Goal: Information Seeking & Learning: Learn about a topic

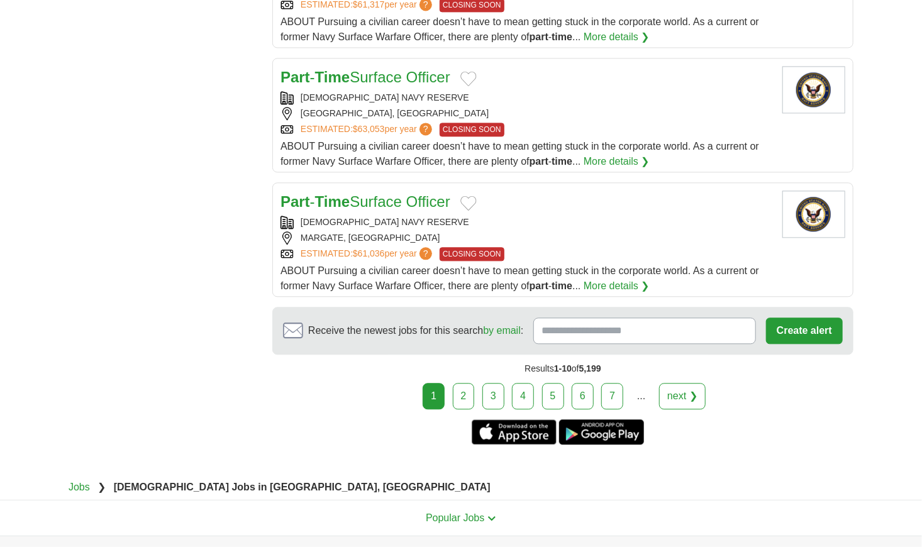
scroll to position [1321, 0]
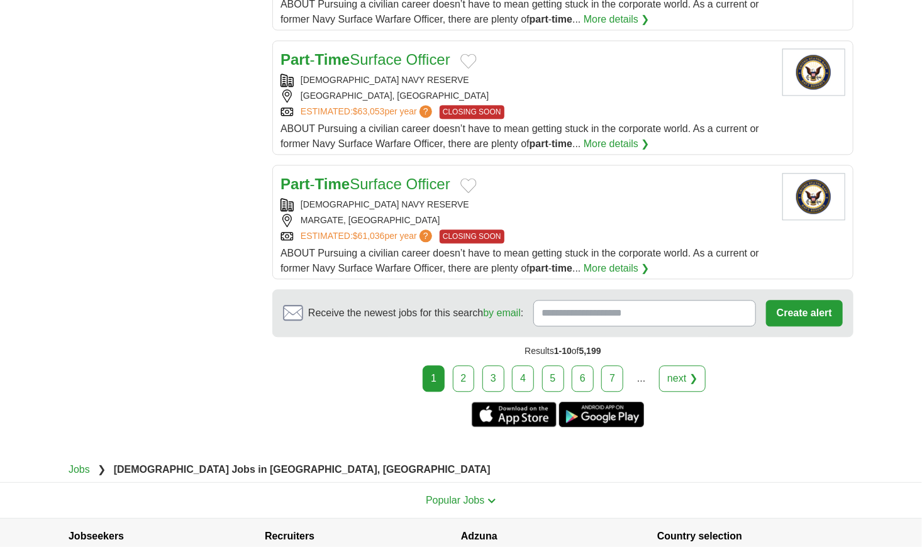
click at [466, 365] on link "2" at bounding box center [464, 378] width 22 height 26
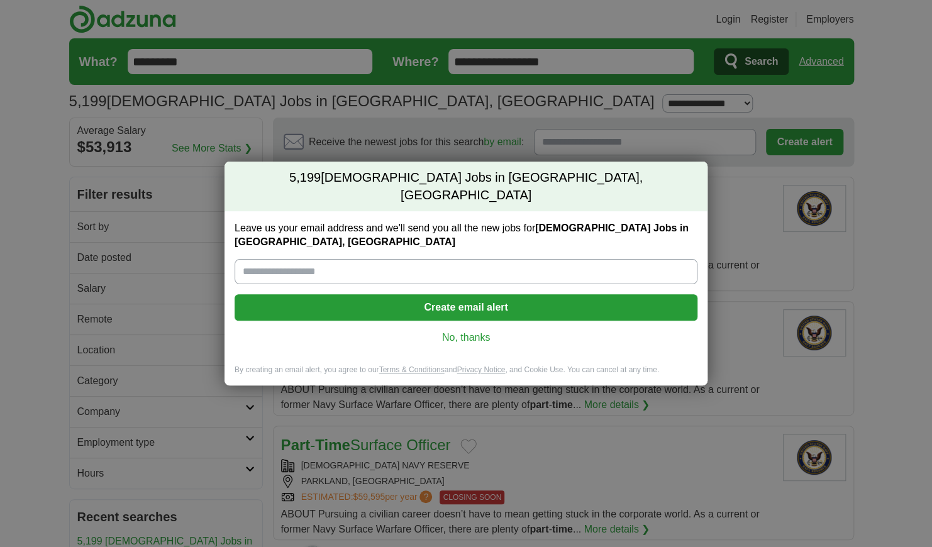
click at [471, 331] on link "No, thanks" at bounding box center [466, 338] width 443 height 14
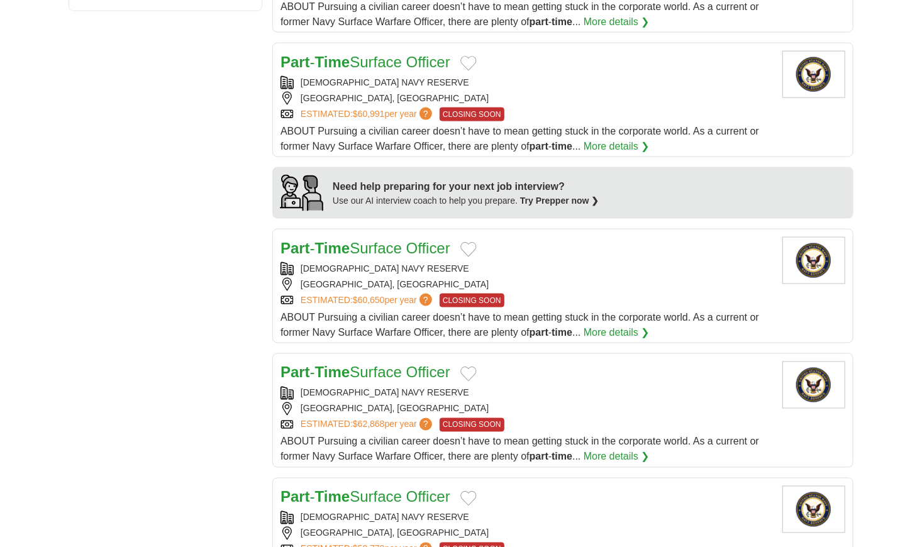
scroll to position [1132, 0]
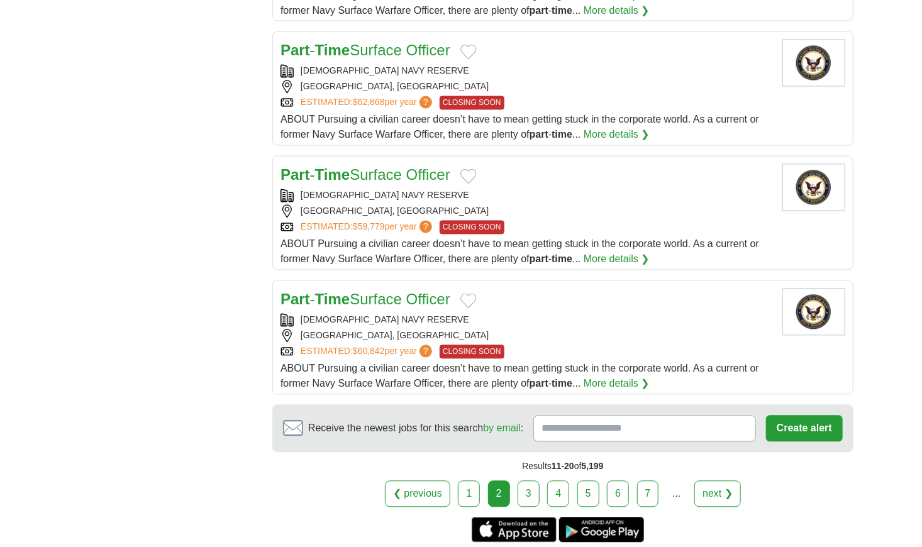
click at [524, 492] on link "3" at bounding box center [529, 494] width 22 height 26
click at [528, 484] on link "3" at bounding box center [529, 494] width 22 height 26
click at [529, 490] on link "3" at bounding box center [529, 494] width 22 height 26
click at [554, 489] on link "4" at bounding box center [558, 494] width 22 height 26
click at [558, 490] on link "4" at bounding box center [558, 494] width 22 height 26
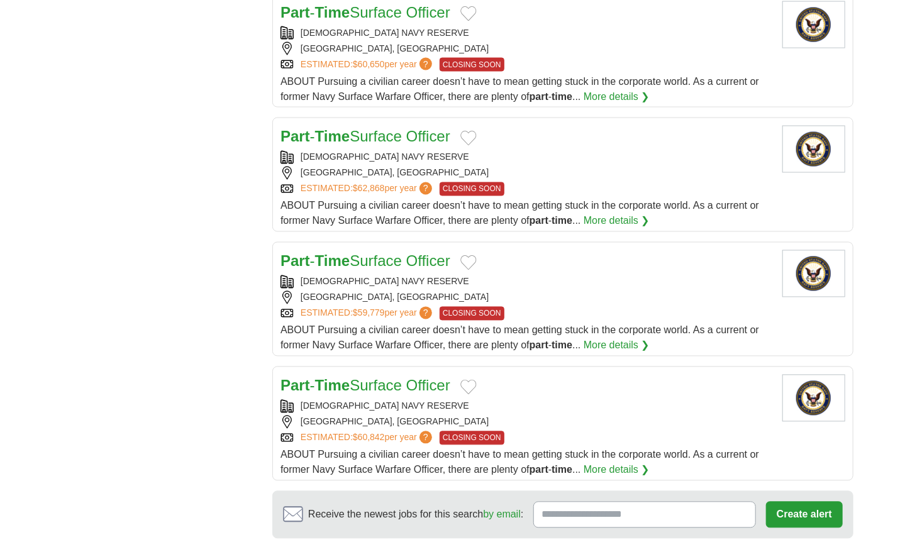
scroll to position [659, 0]
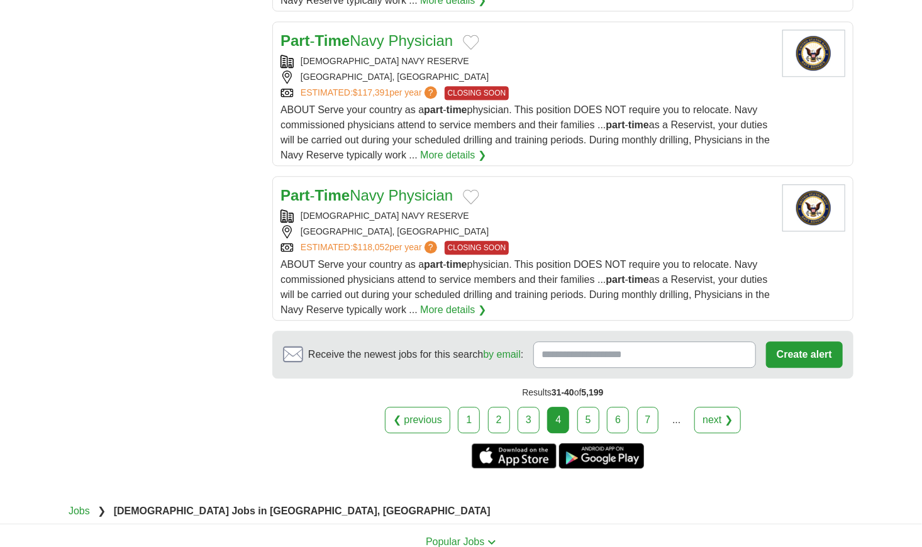
scroll to position [1509, 0]
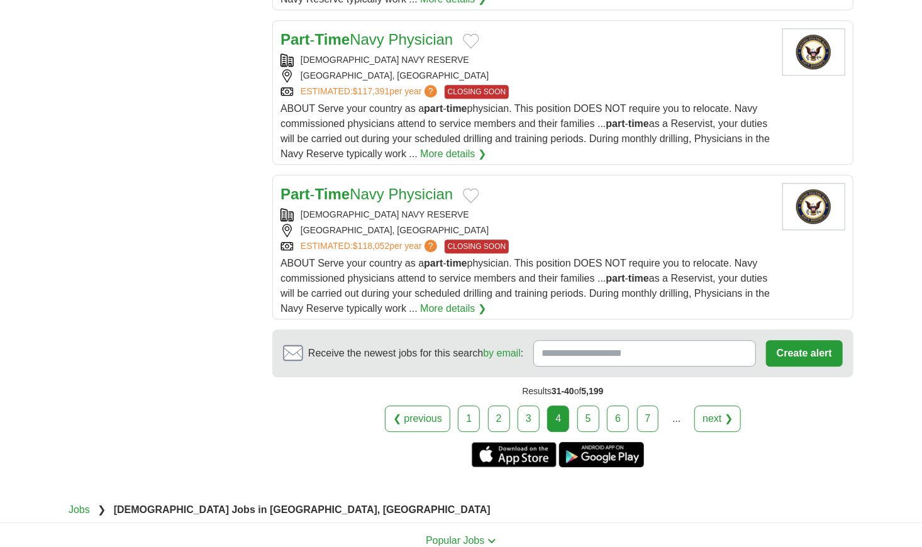
click at [590, 414] on link "5" at bounding box center [588, 419] width 22 height 26
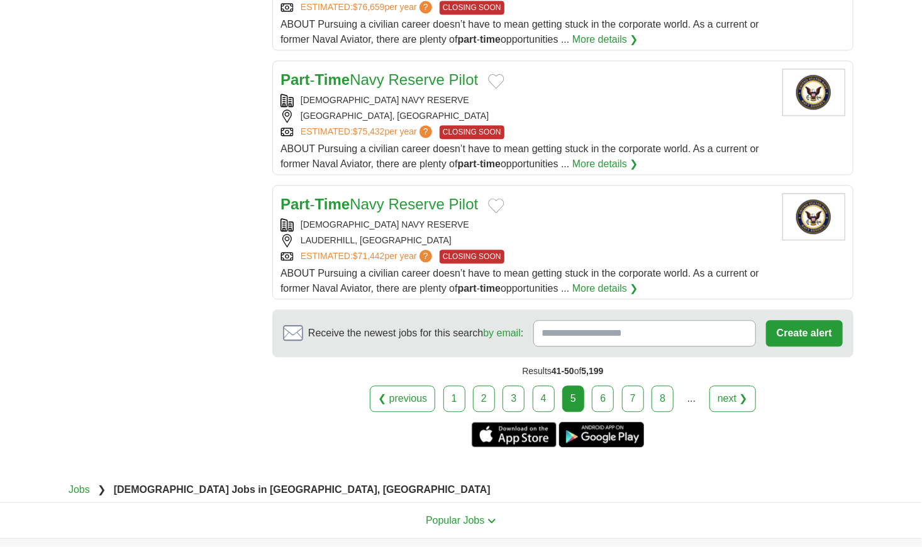
scroll to position [1258, 0]
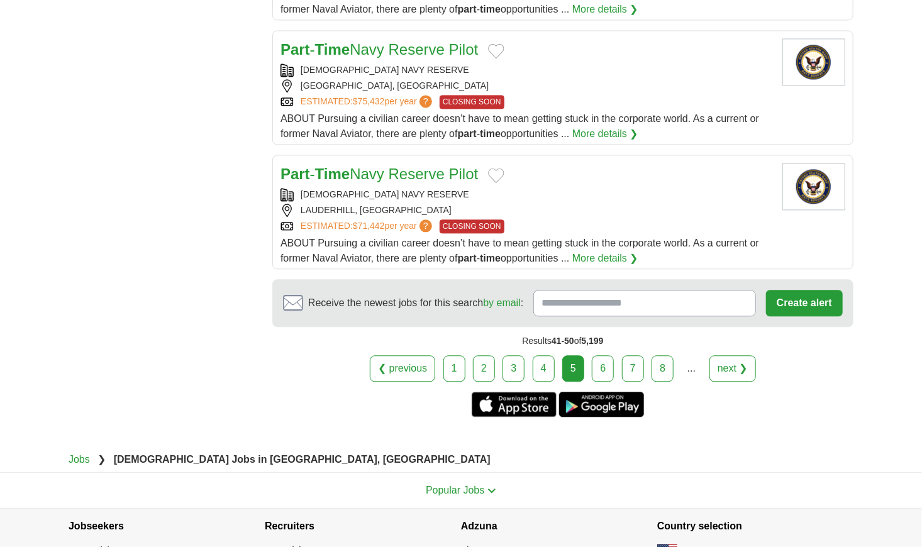
click at [599, 362] on link "6" at bounding box center [603, 368] width 22 height 26
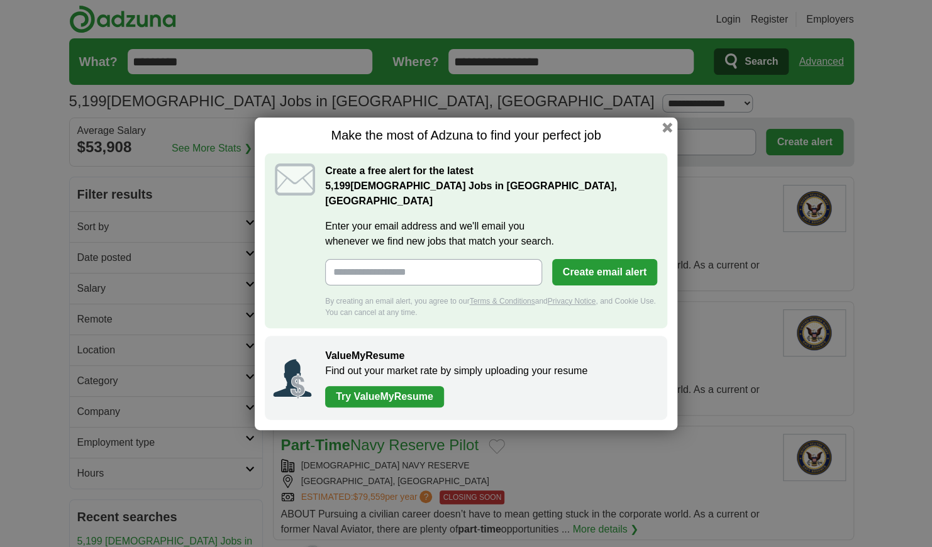
click at [668, 143] on div "Make the most of Adzuna to find your perfect job Create a free alert for the la…" at bounding box center [466, 274] width 423 height 313
click at [665, 133] on button "button" at bounding box center [667, 128] width 10 height 10
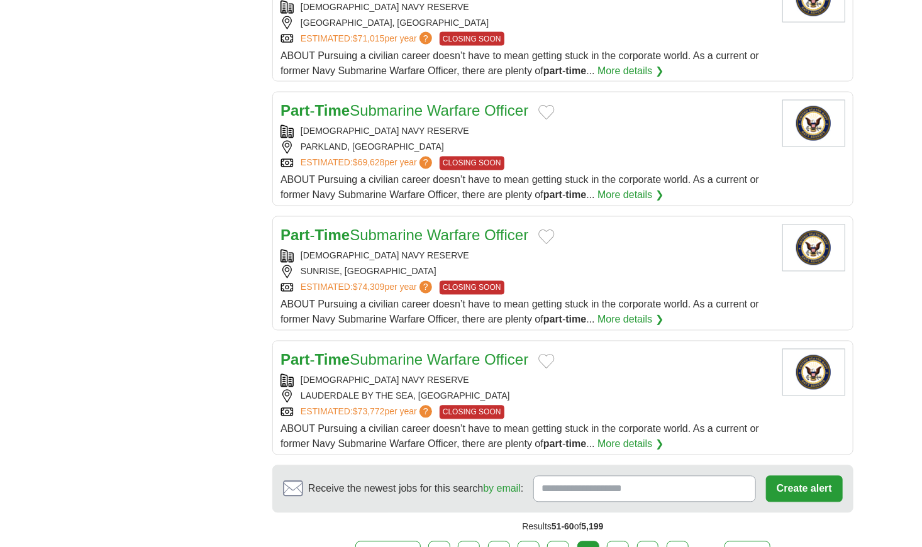
scroll to position [1132, 0]
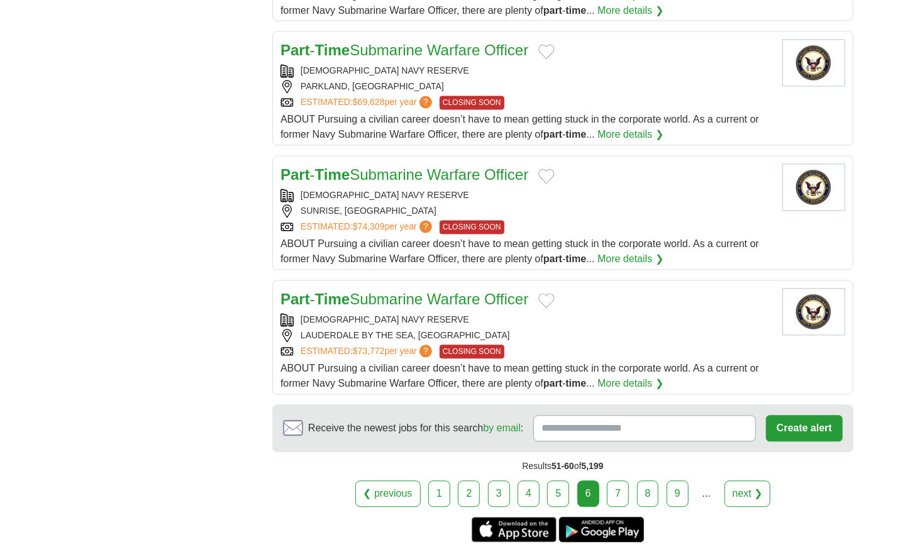
click at [616, 496] on link "7" at bounding box center [618, 494] width 22 height 26
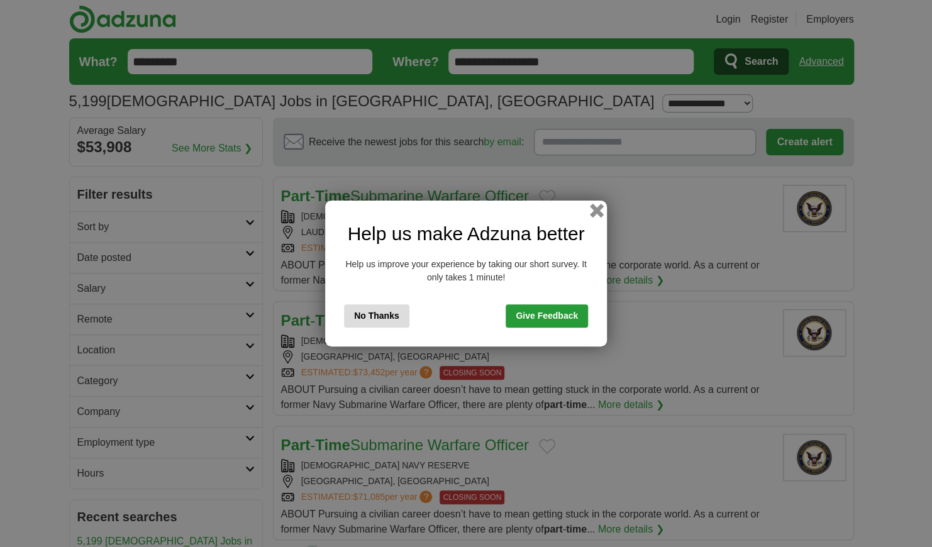
click at [599, 211] on button "button" at bounding box center [597, 211] width 14 height 14
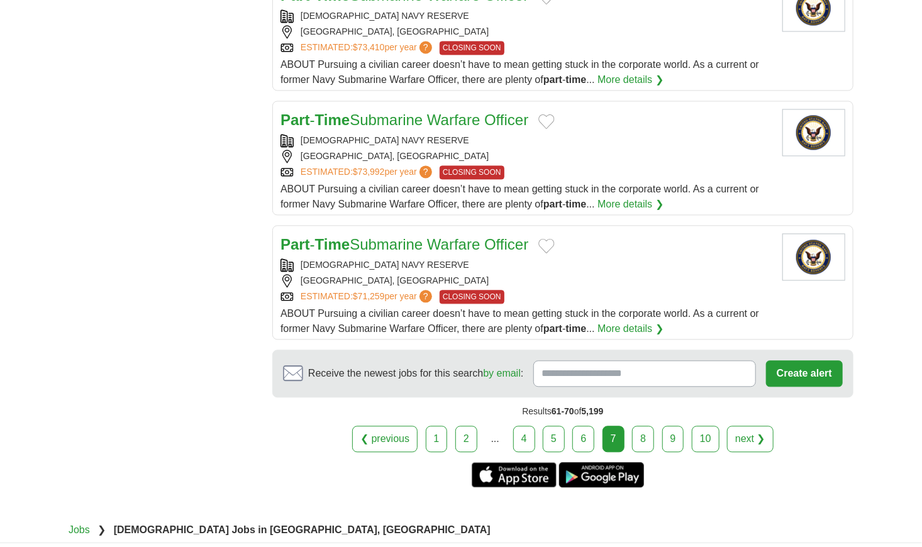
scroll to position [1195, 0]
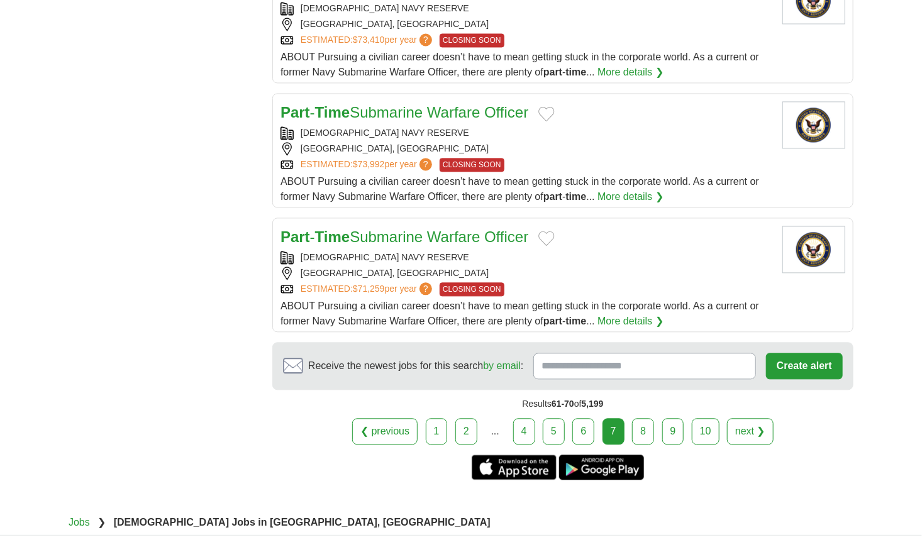
click at [642, 428] on link "8" at bounding box center [643, 431] width 22 height 26
click at [643, 426] on link "8" at bounding box center [643, 431] width 22 height 26
click at [645, 430] on link "8" at bounding box center [643, 431] width 22 height 26
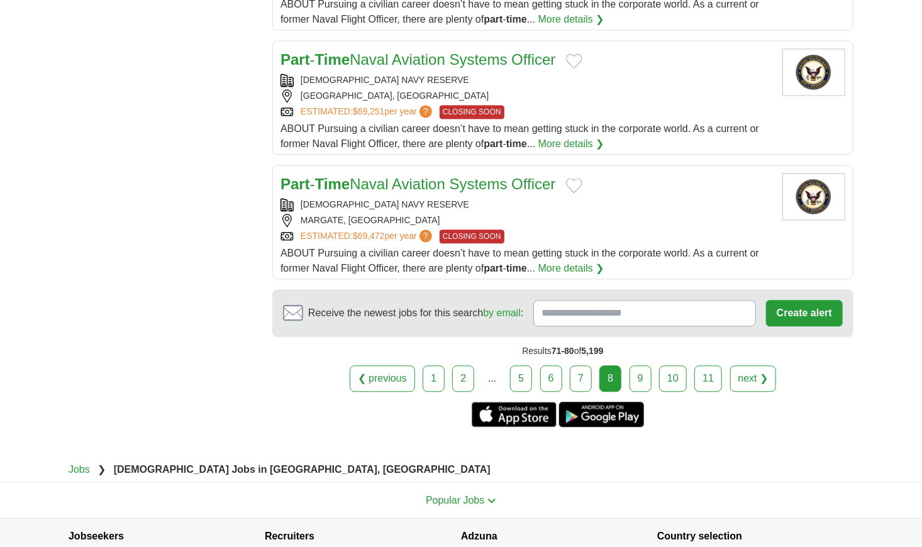
scroll to position [1258, 0]
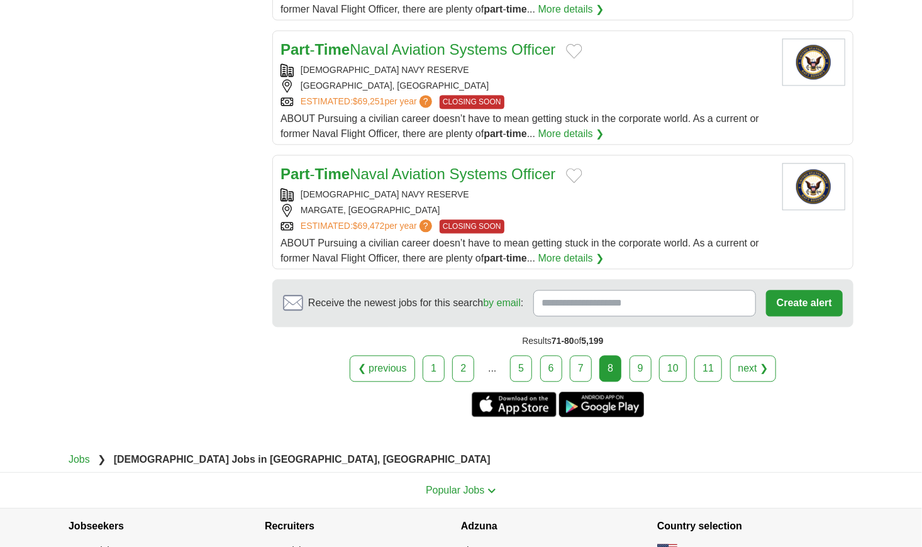
click at [643, 361] on link "9" at bounding box center [640, 368] width 22 height 26
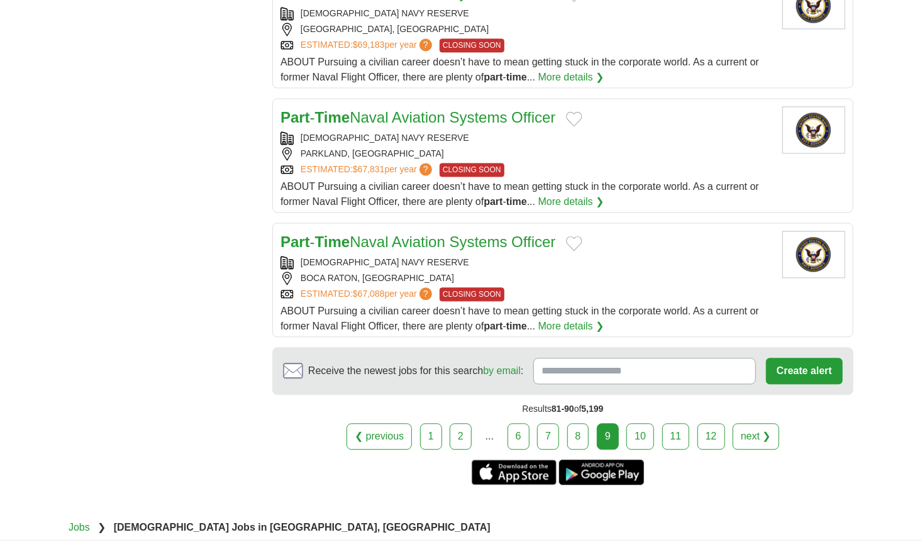
scroll to position [1195, 0]
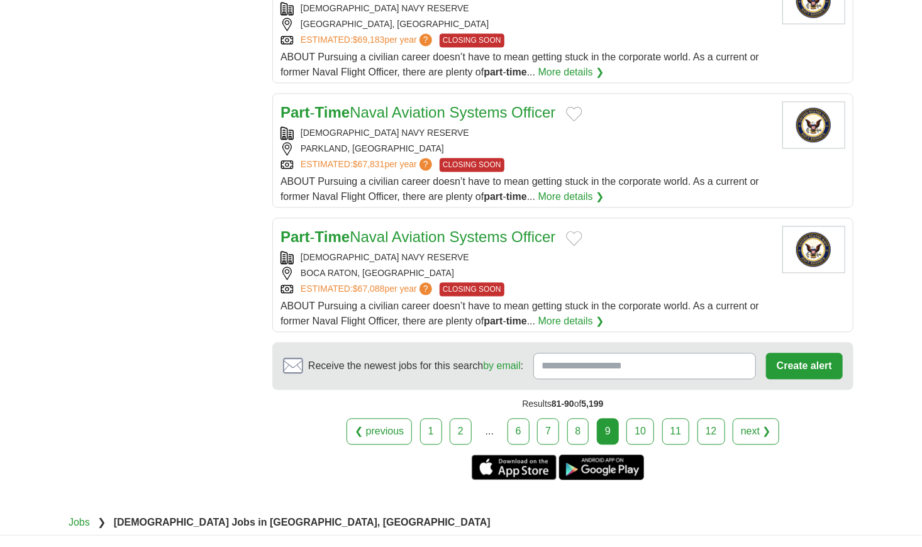
click at [647, 421] on link "10" at bounding box center [640, 431] width 28 height 26
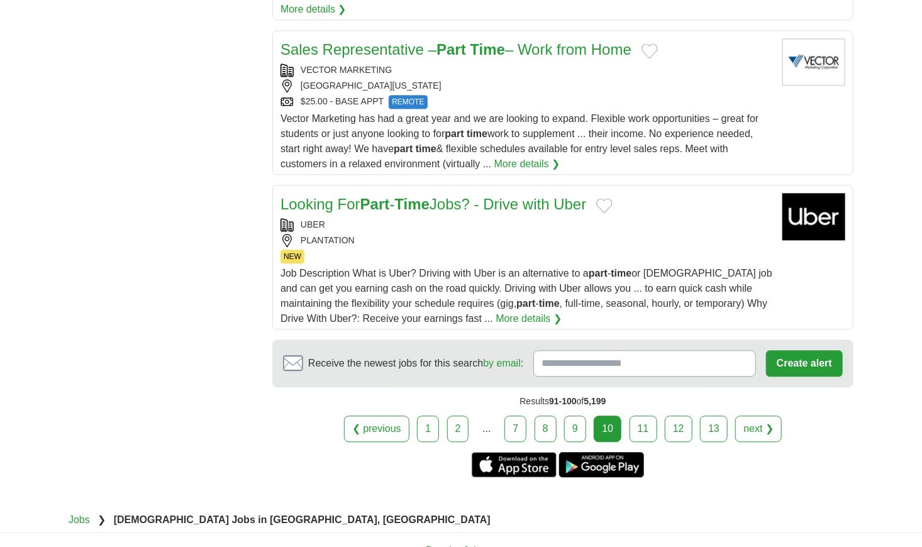
scroll to position [1321, 0]
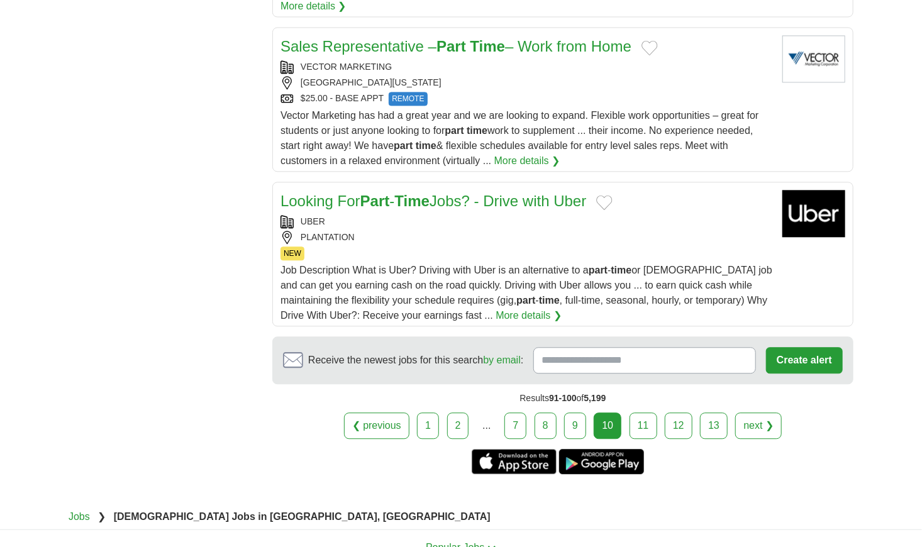
click at [643, 413] on link "11" at bounding box center [643, 426] width 28 height 26
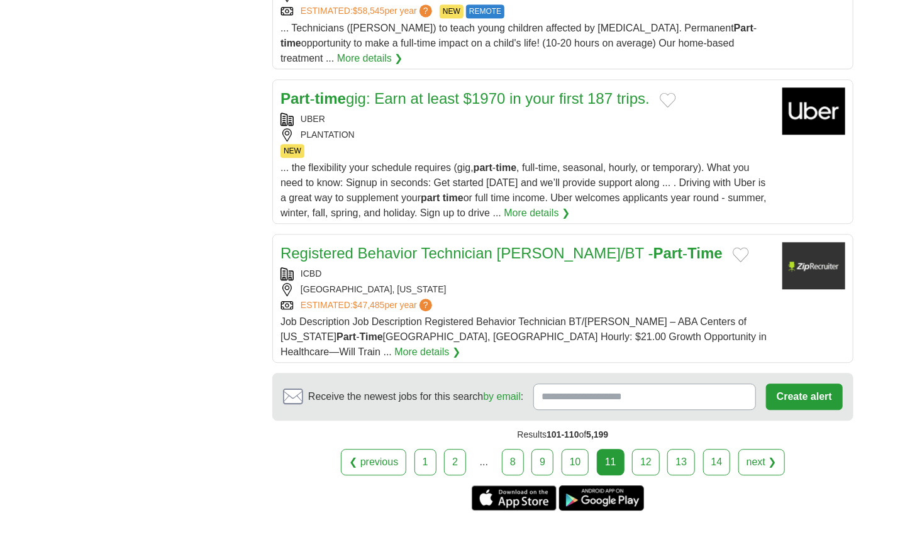
scroll to position [1383, 0]
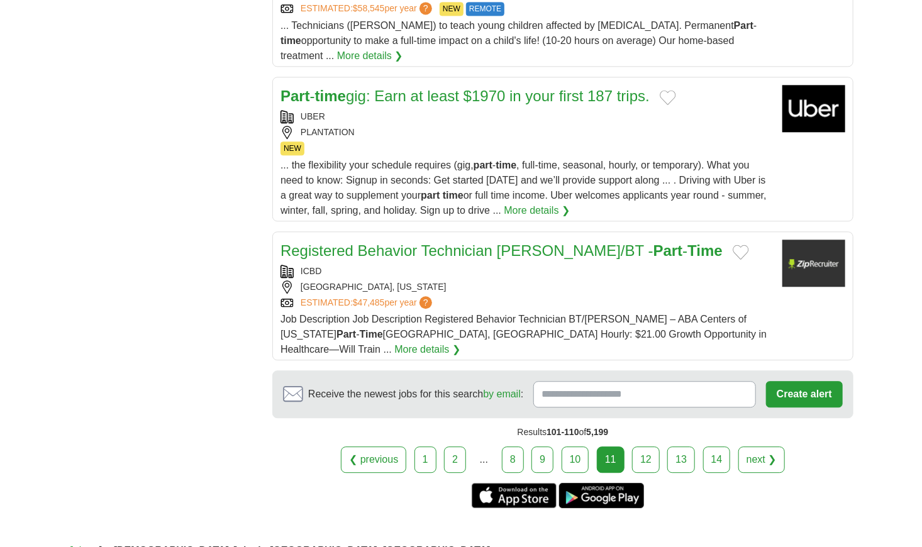
click at [647, 446] on link "12" at bounding box center [646, 459] width 28 height 26
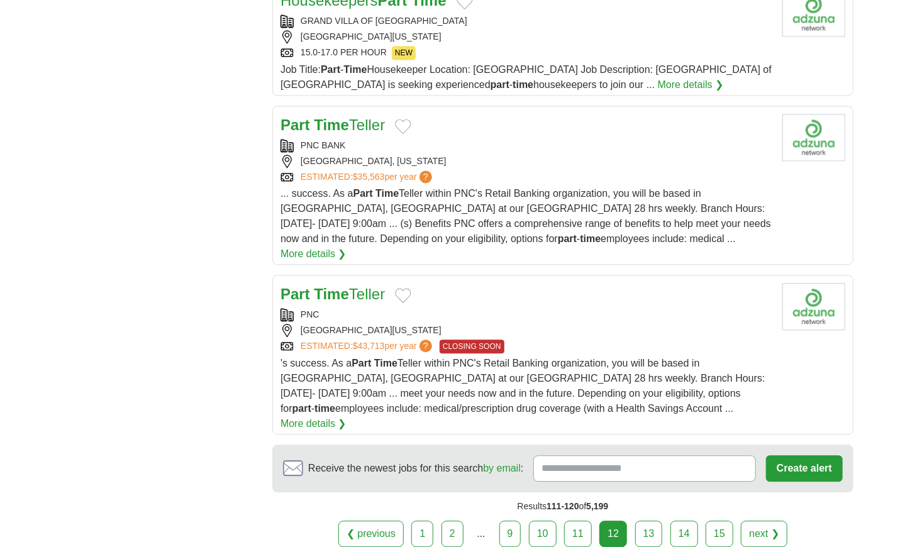
scroll to position [1321, 0]
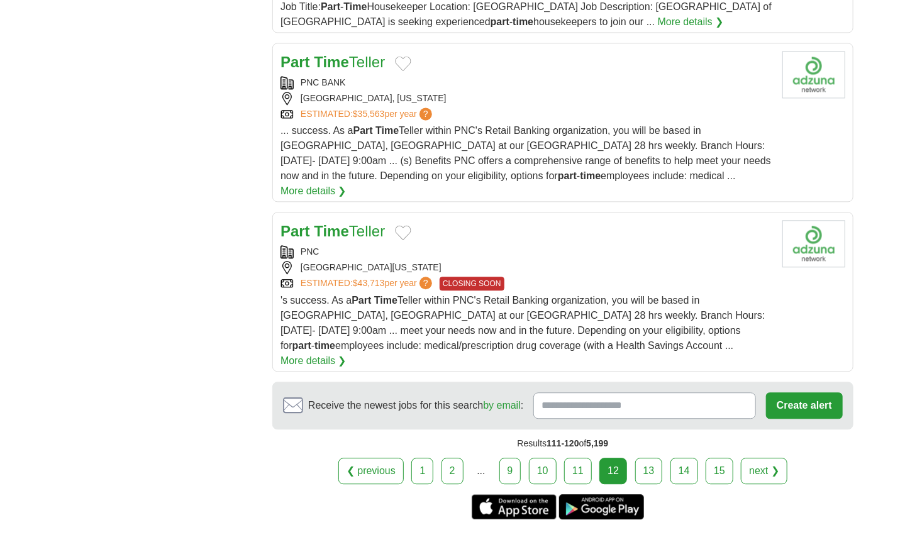
click at [650, 458] on link "13" at bounding box center [649, 471] width 28 height 26
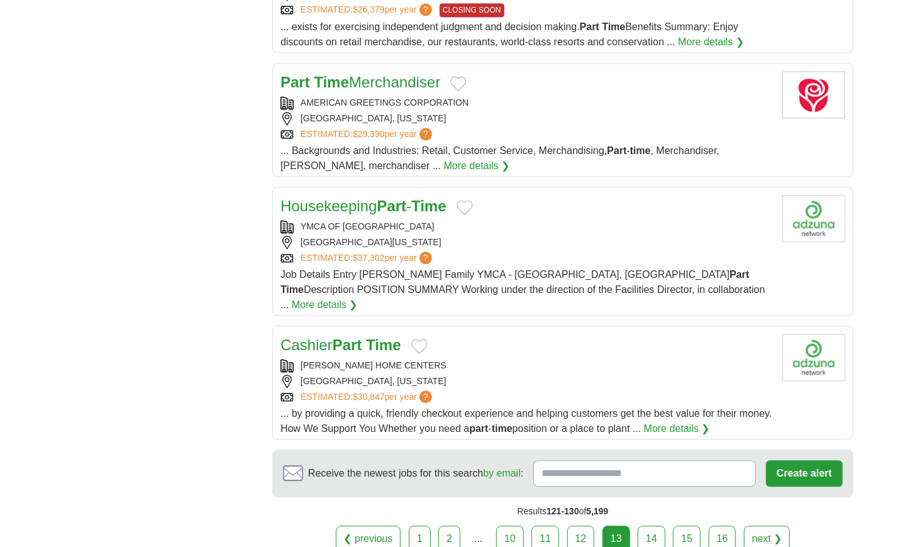
scroll to position [1258, 0]
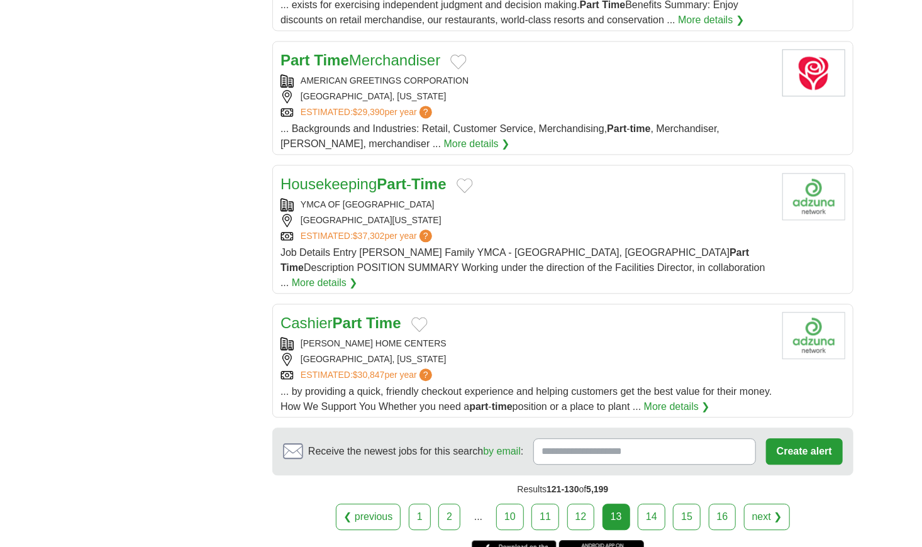
click at [653, 504] on link "14" at bounding box center [652, 517] width 28 height 26
click at [651, 504] on link "14" at bounding box center [652, 517] width 28 height 26
click at [653, 504] on link "14" at bounding box center [652, 517] width 28 height 26
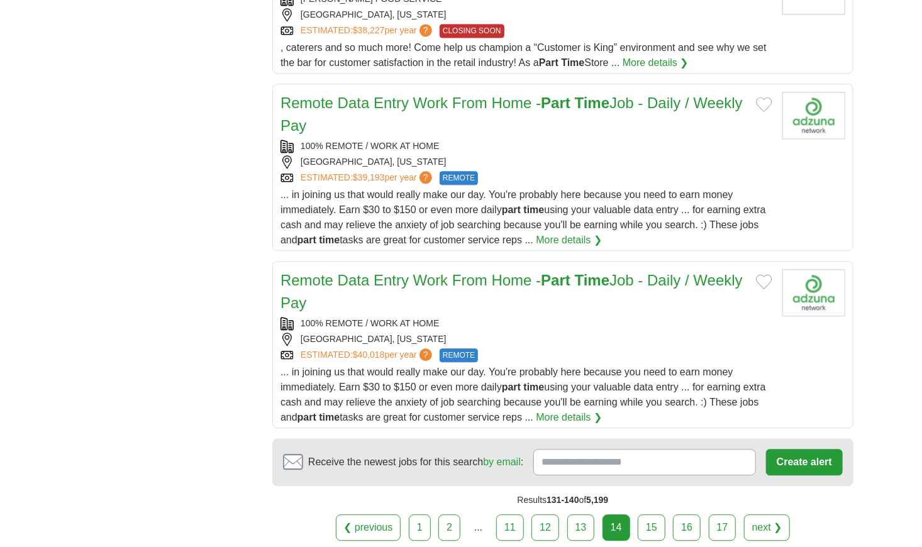
scroll to position [1321, 0]
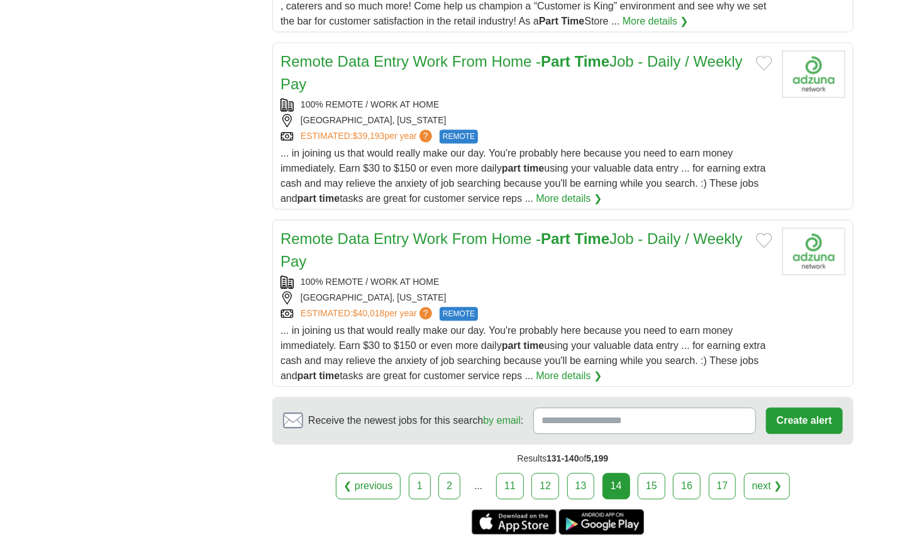
click at [653, 473] on link "15" at bounding box center [652, 486] width 28 height 26
click at [650, 473] on link "15" at bounding box center [652, 486] width 28 height 26
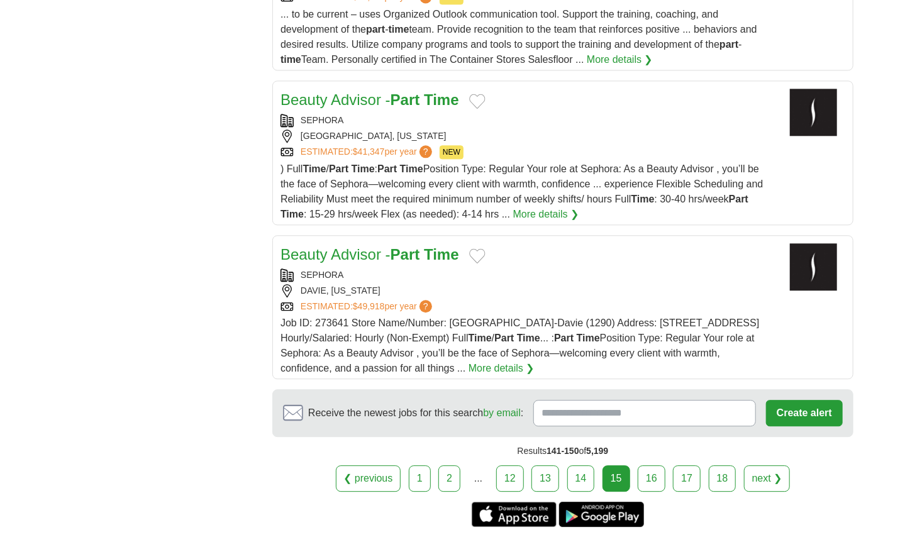
scroll to position [1446, 0]
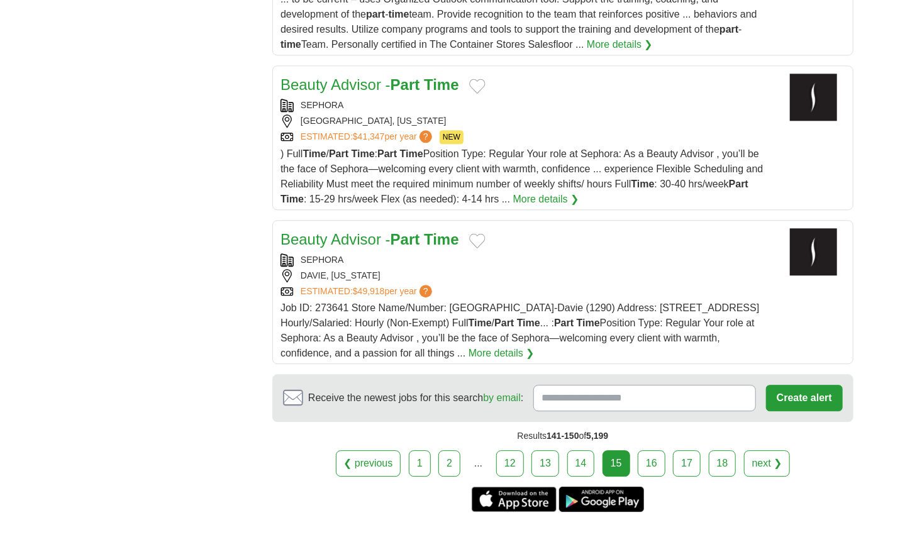
click at [650, 462] on link "16" at bounding box center [652, 463] width 28 height 26
click at [653, 457] on link "16" at bounding box center [652, 463] width 28 height 26
click at [653, 458] on link "16" at bounding box center [652, 463] width 28 height 26
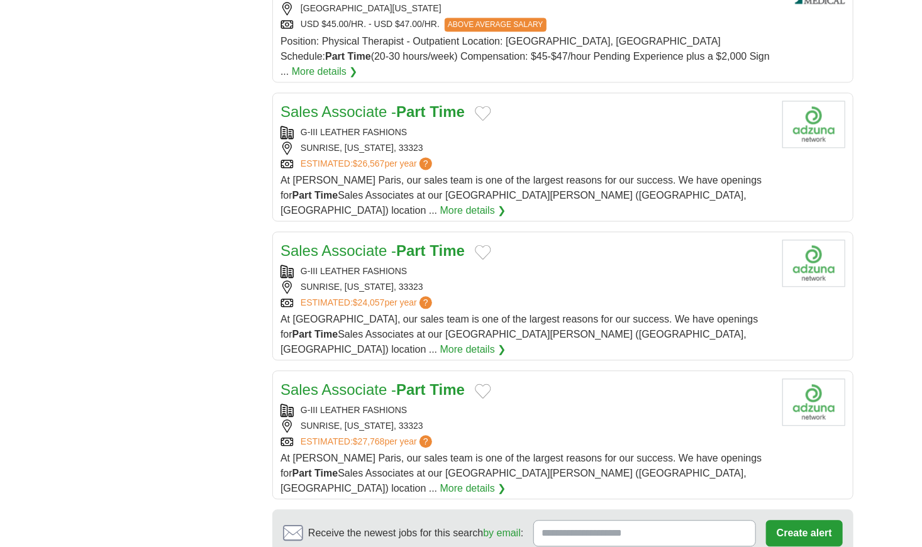
scroll to position [1258, 0]
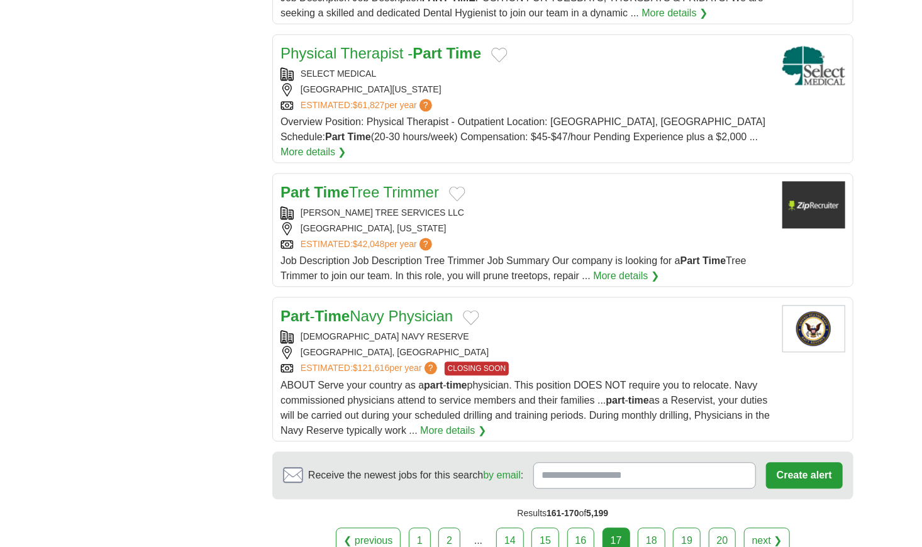
scroll to position [1195, 0]
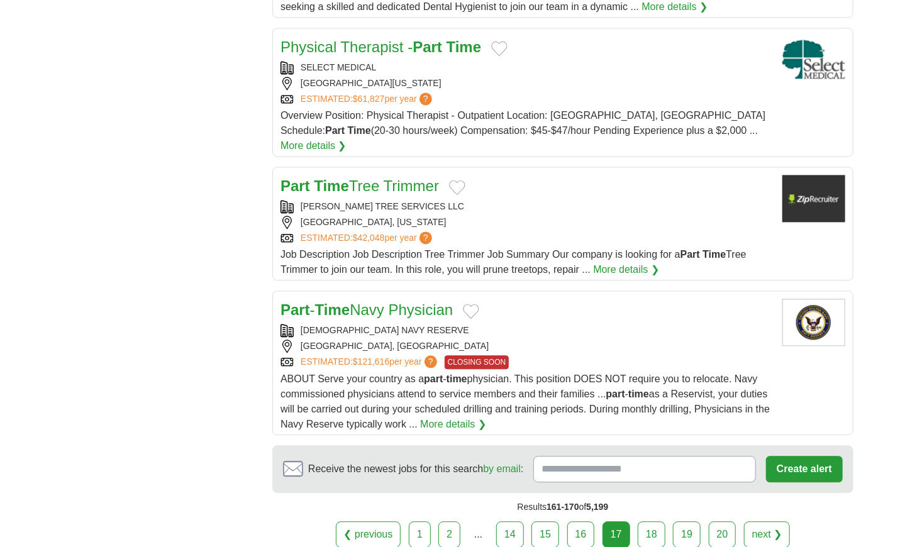
click at [653, 521] on link "18" at bounding box center [652, 534] width 28 height 26
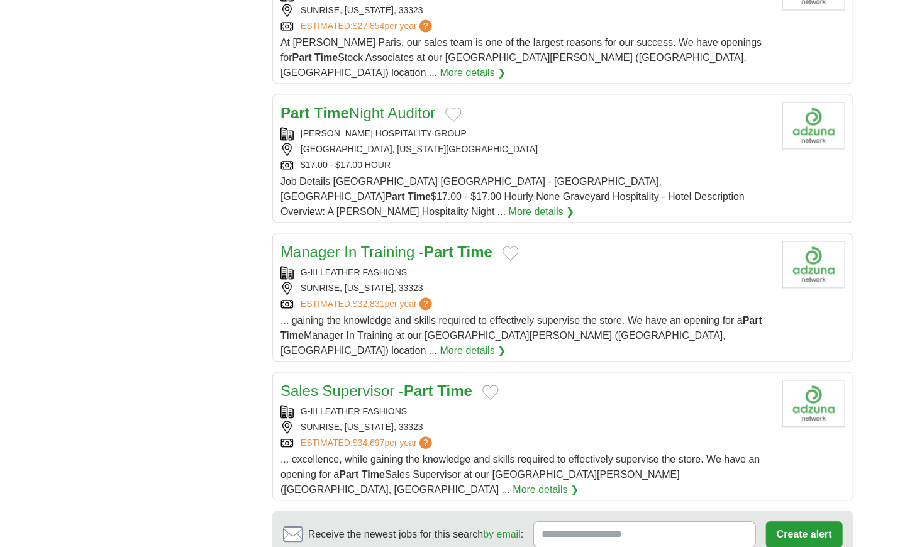
scroll to position [1195, 0]
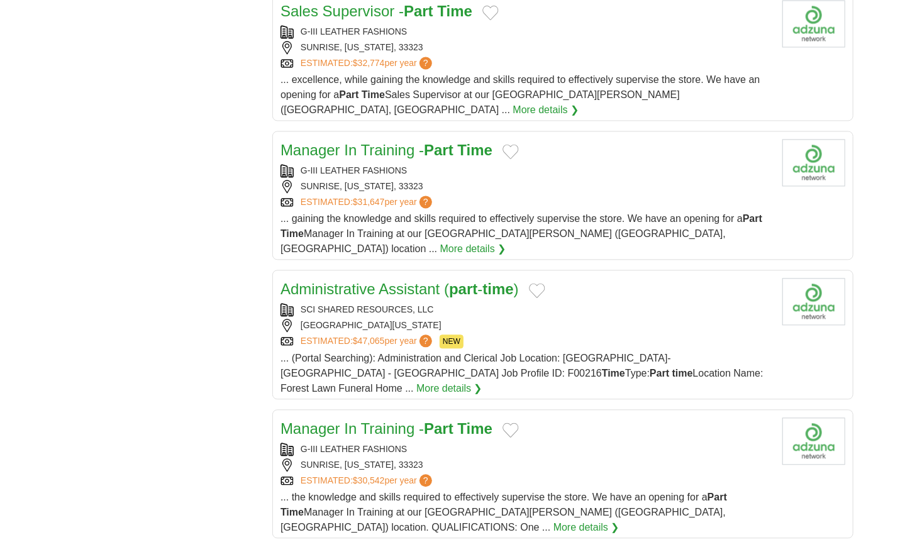
scroll to position [1258, 0]
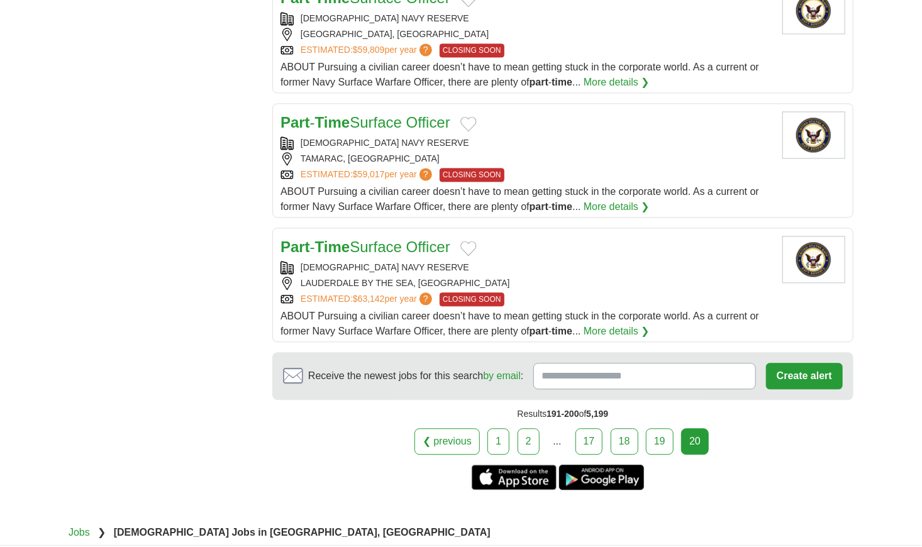
scroll to position [1258, 0]
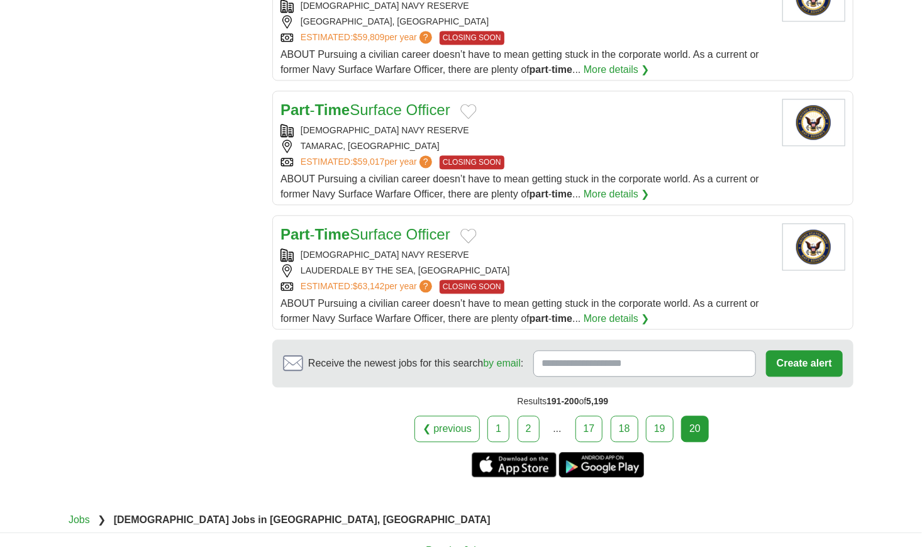
click at [590, 416] on link "17" at bounding box center [589, 429] width 28 height 26
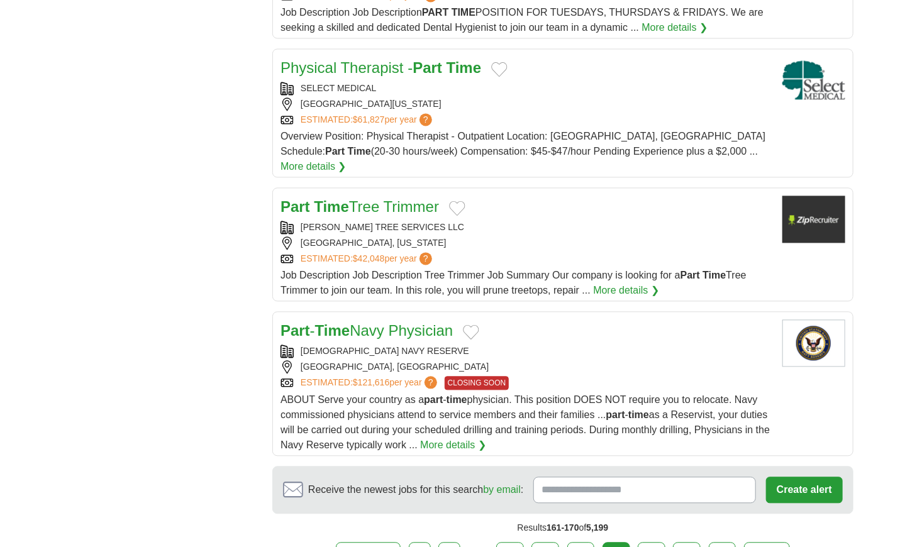
scroll to position [1195, 0]
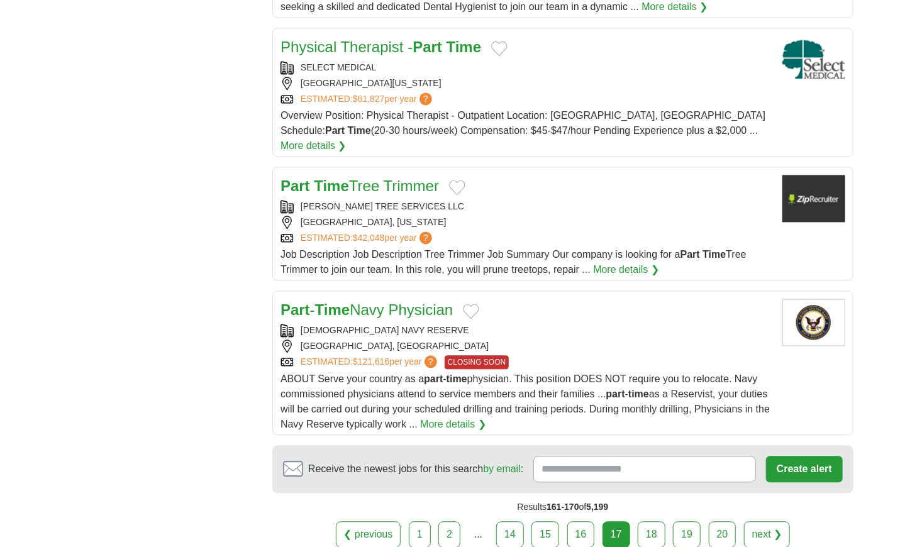
click at [648, 521] on link "18" at bounding box center [652, 534] width 28 height 26
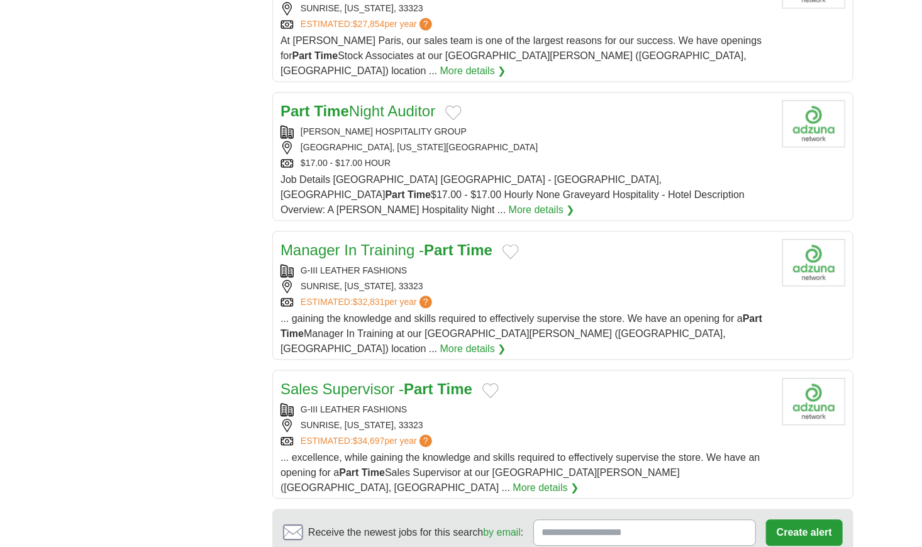
scroll to position [1195, 0]
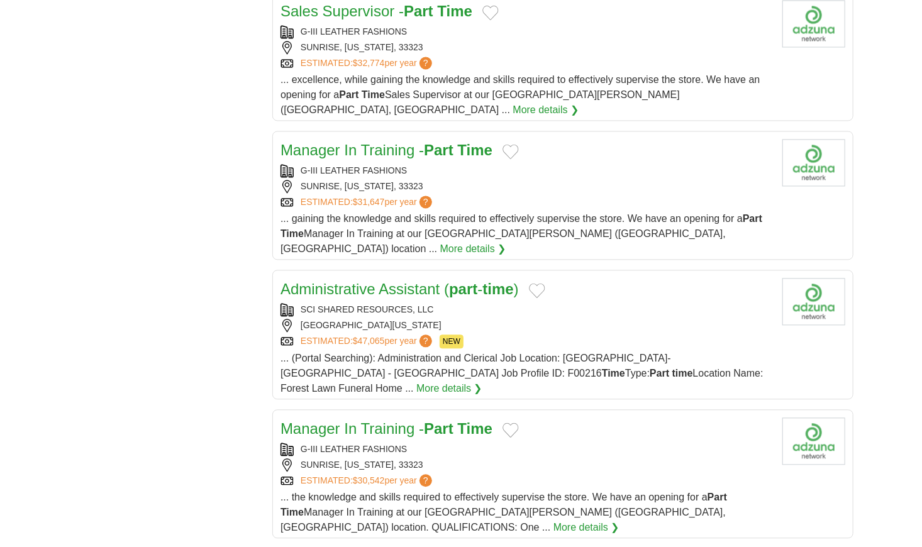
scroll to position [1258, 0]
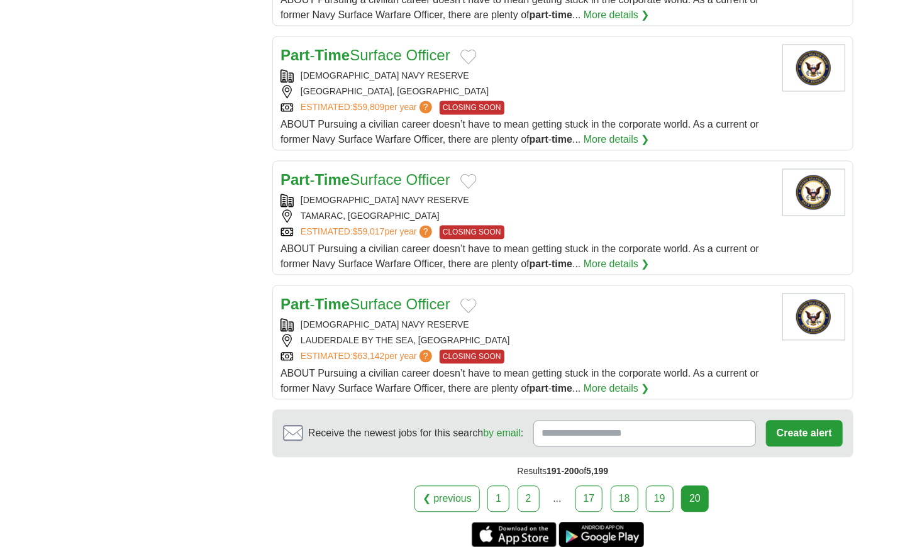
scroll to position [1195, 0]
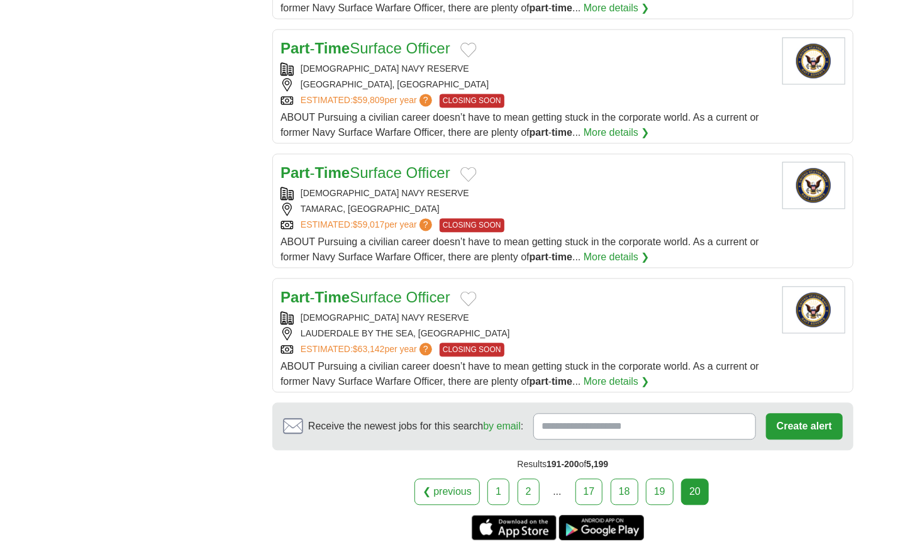
click at [697, 479] on div "20" at bounding box center [695, 492] width 28 height 26
click at [664, 479] on link "19" at bounding box center [660, 492] width 28 height 26
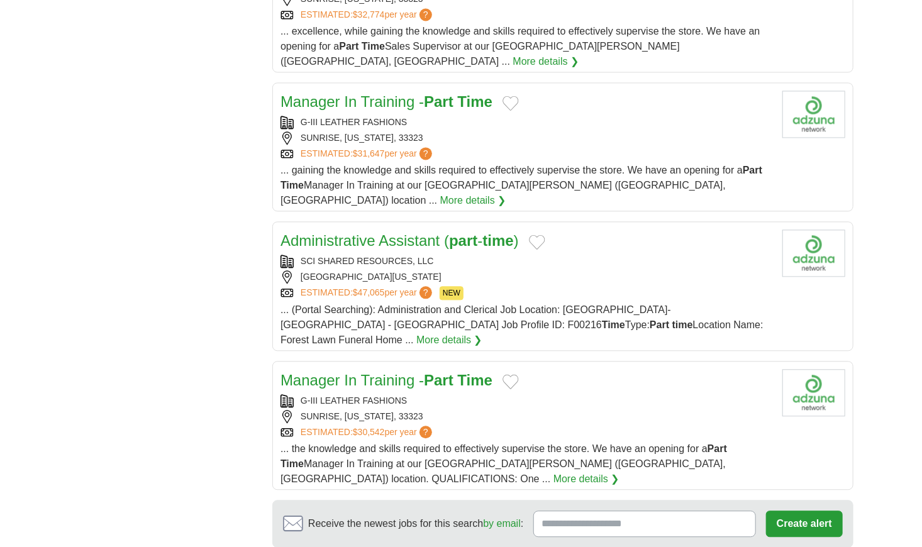
scroll to position [1321, 0]
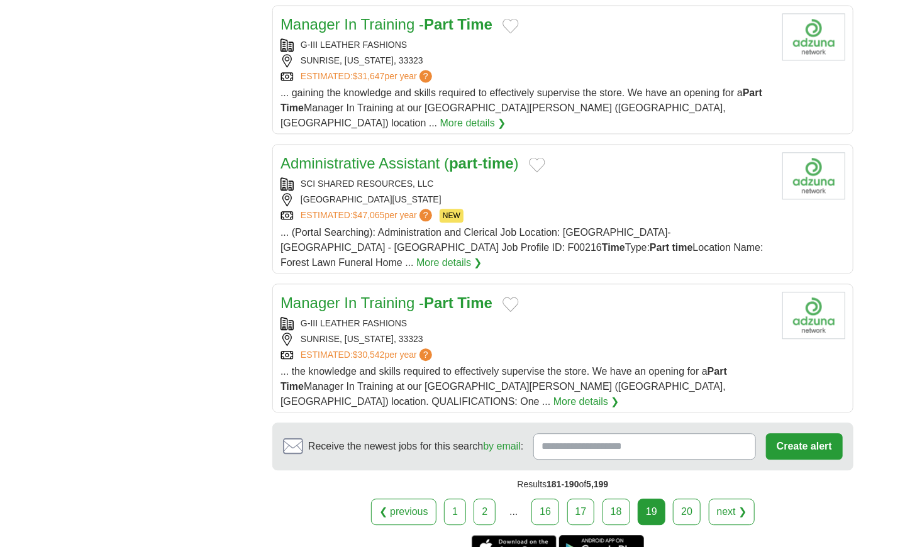
click at [686, 499] on link "20" at bounding box center [687, 512] width 28 height 26
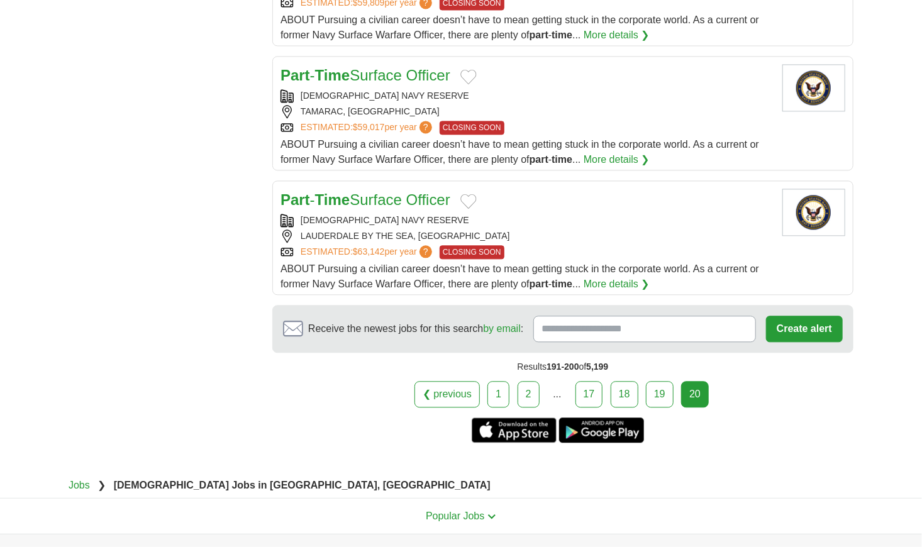
scroll to position [1321, 0]
